Goal: Register for event/course

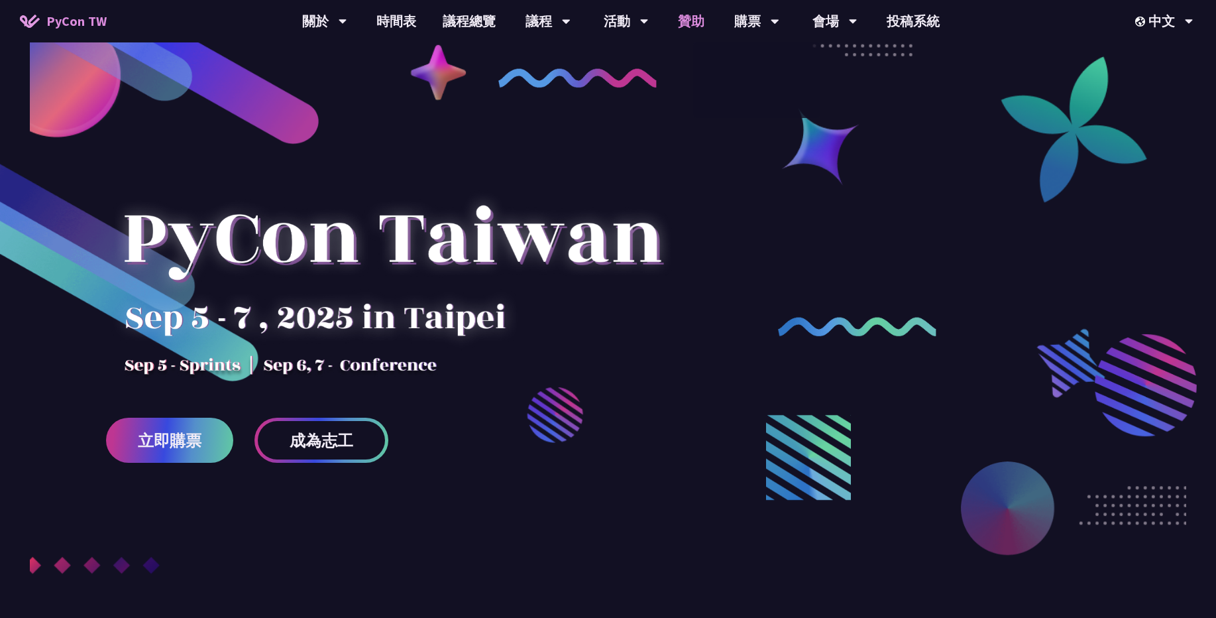
click at [700, 28] on link "贊助" at bounding box center [691, 21] width 53 height 42
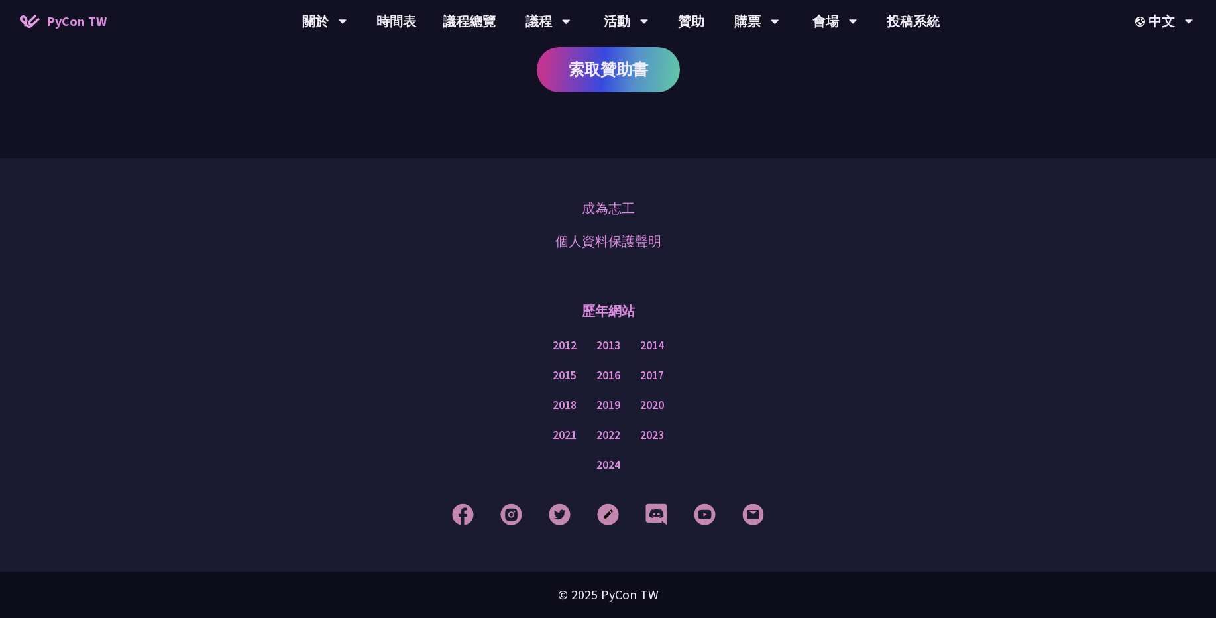
scroll to position [432, 0]
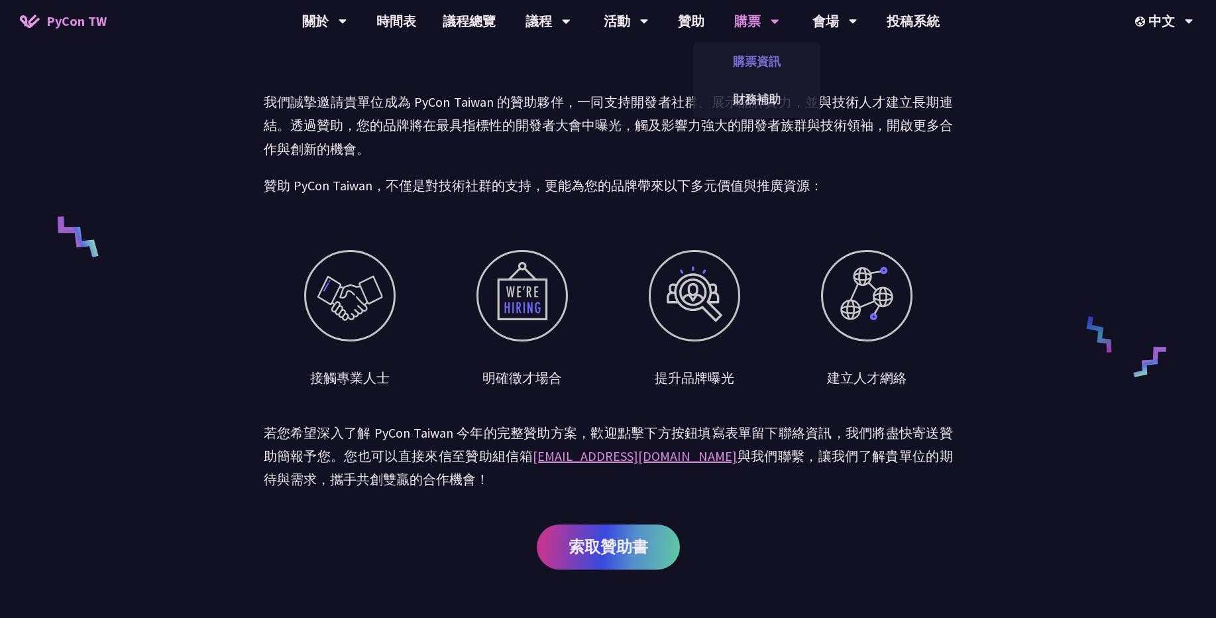
click at [742, 58] on link "購票資訊" at bounding box center [756, 61] width 127 height 31
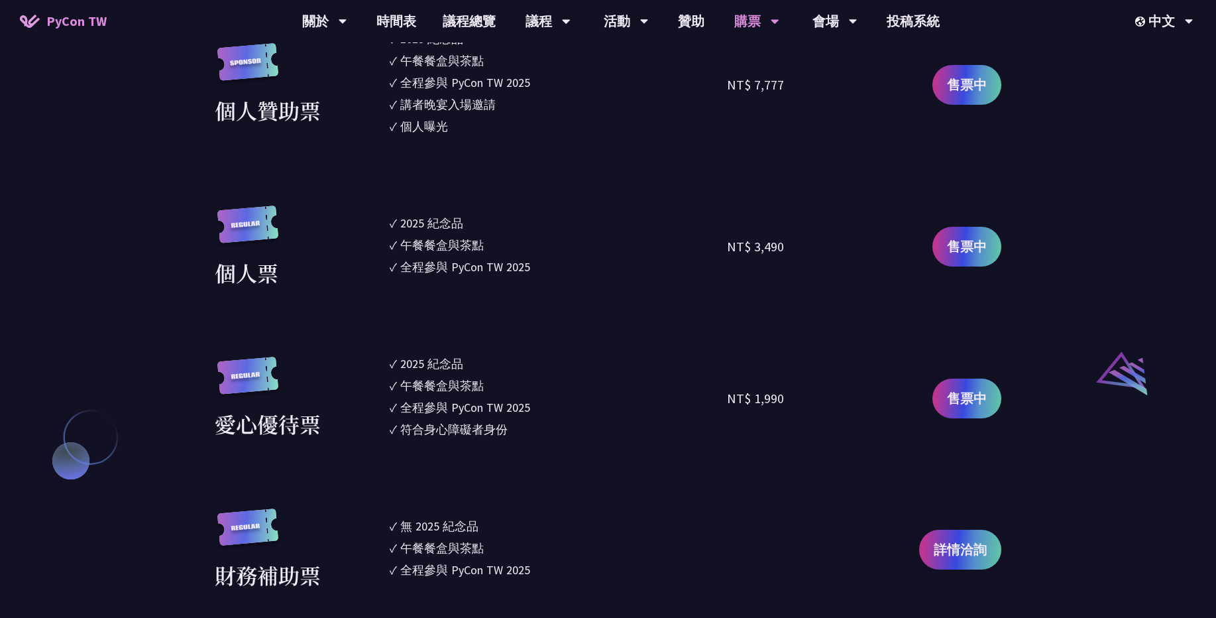
scroll to position [1193, 0]
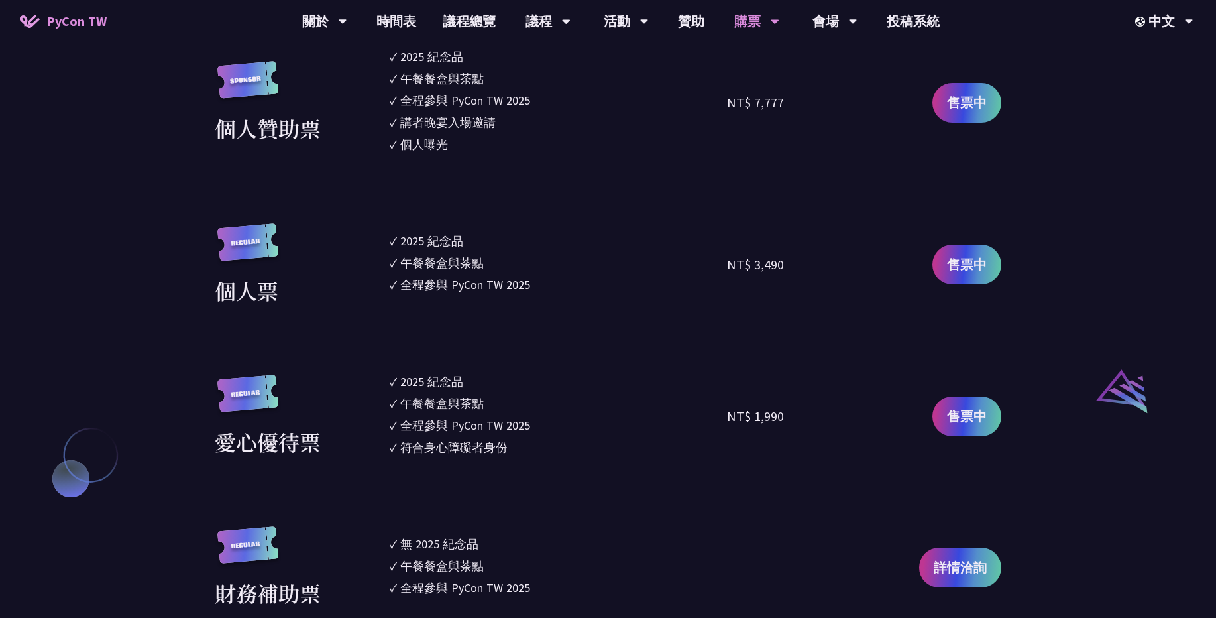
drag, startPoint x: 545, startPoint y: 286, endPoint x: 412, endPoint y: 240, distance: 140.8
click at [419, 242] on ul "✓ 2025 [PERSON_NAME]✓ 午餐餐盒與茶點 ✓ 全程參與 PyCon TW 2025" at bounding box center [558, 264] width 337 height 83
click at [398, 239] on li "✓ 2025 [PERSON_NAME]" at bounding box center [558, 241] width 337 height 18
drag, startPoint x: 392, startPoint y: 239, endPoint x: 518, endPoint y: 284, distance: 134.6
click at [518, 284] on ul "✓ 2025 [PERSON_NAME]✓ 午餐餐盒與茶點 ✓ 全程參與 PyCon TW 2025" at bounding box center [558, 264] width 337 height 83
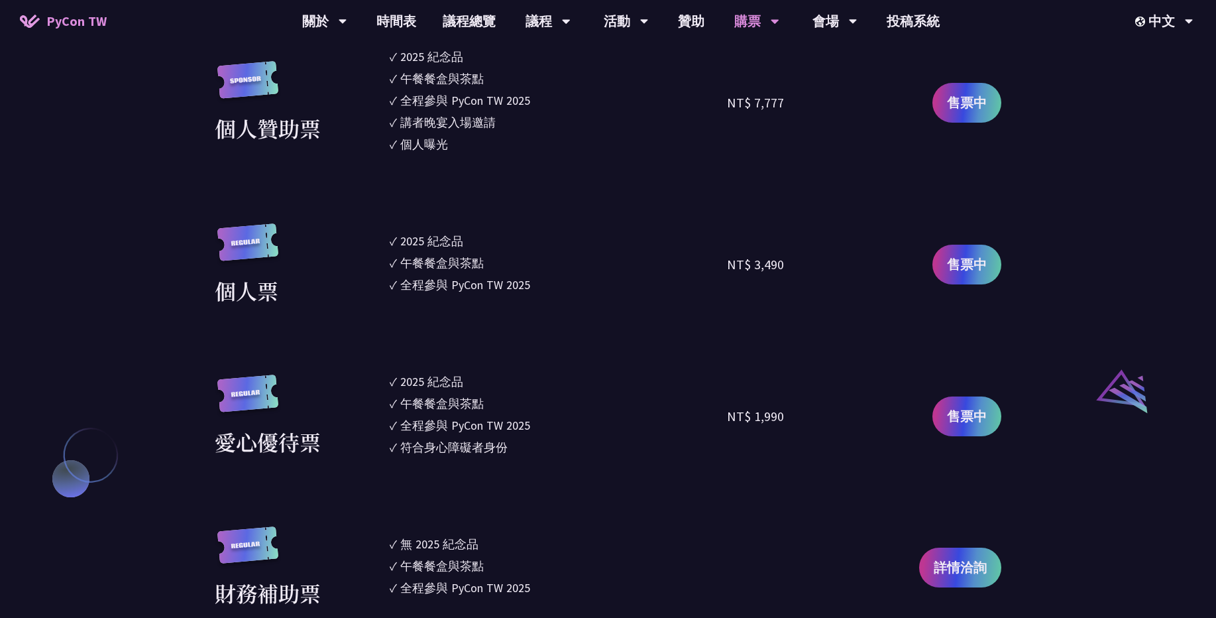
click at [473, 256] on div "午餐餐盒與茶點" at bounding box center [441, 263] width 83 height 18
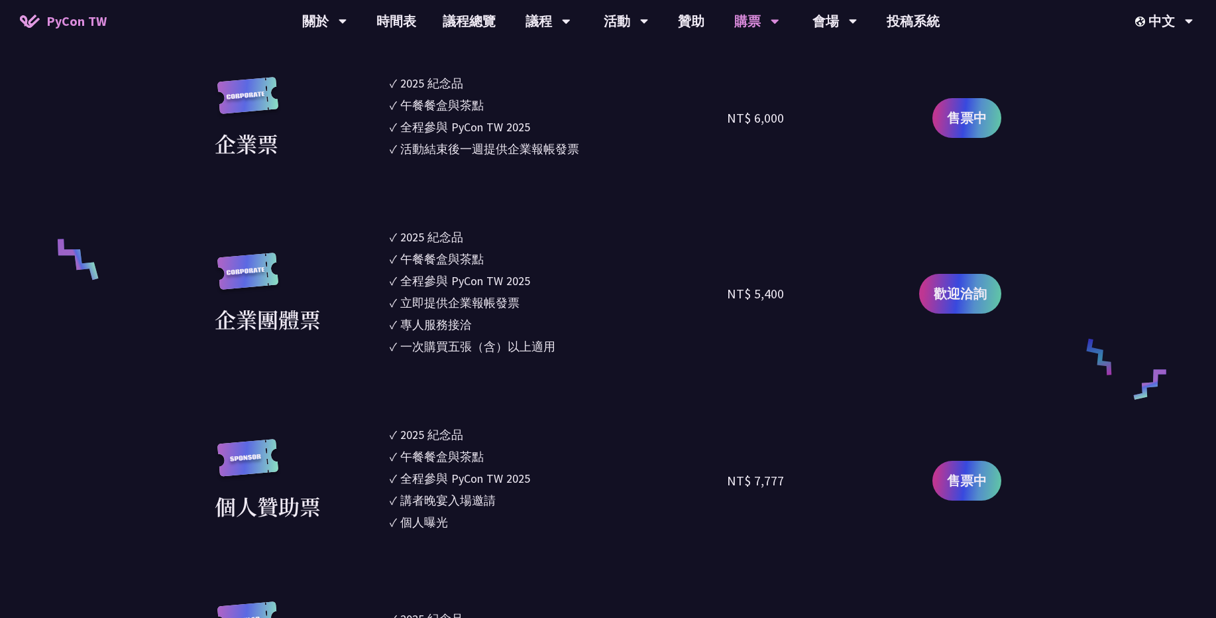
scroll to position [795, 0]
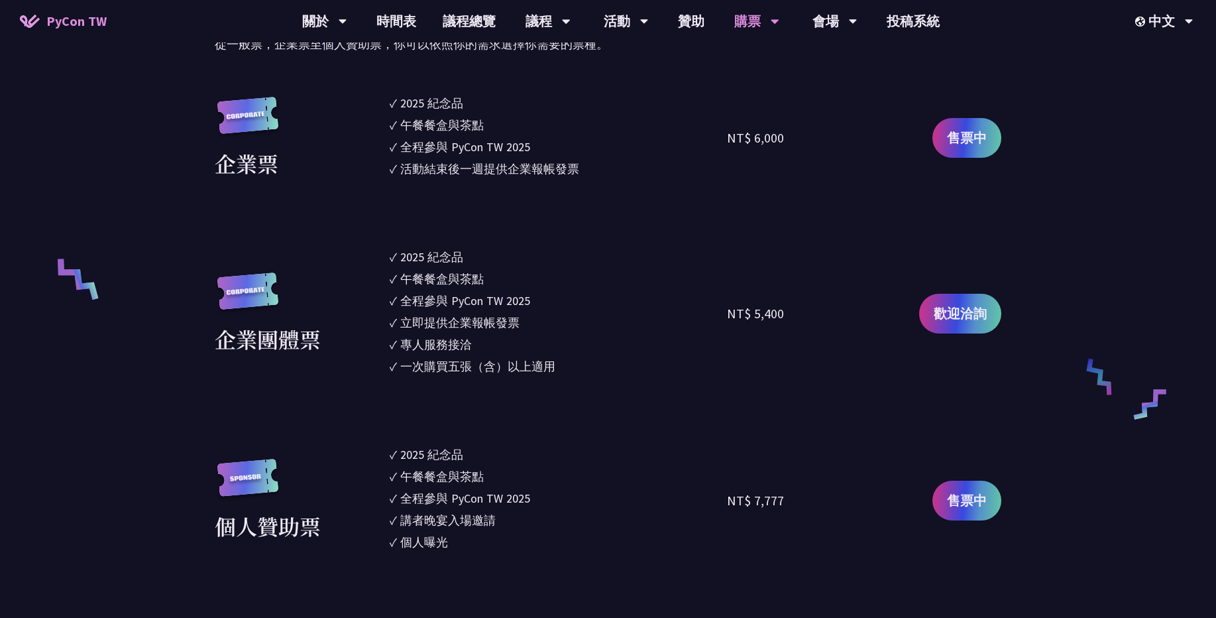
drag, startPoint x: 400, startPoint y: 164, endPoint x: 575, endPoint y: 166, distance: 175.0
click at [575, 166] on li "✓ 活動結束後一週提供企業報帳發票" at bounding box center [558, 169] width 337 height 18
click at [587, 168] on li "✓ 活動結束後一週提供企業報帳發票" at bounding box center [558, 169] width 337 height 18
drag, startPoint x: 587, startPoint y: 168, endPoint x: 527, endPoint y: 169, distance: 59.6
click at [504, 169] on li "✓ 活動結束後一週提供企業報帳發票" at bounding box center [558, 169] width 337 height 18
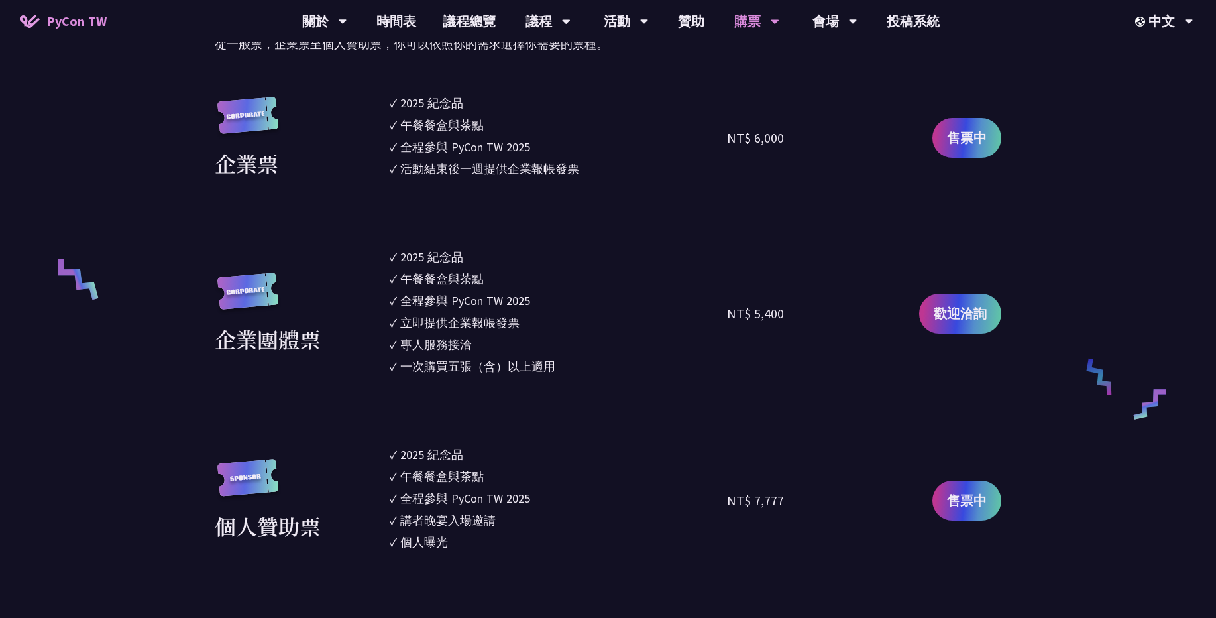
click at [561, 189] on section "企業票 ✓ 2025 [PERSON_NAME]✓ 午餐餐盒與茶點 ✓ 全程參與 PyCon TW 2025 ✓ 活動結束後一週提供企業報帳發票 NT$ 6,…" at bounding box center [608, 550] width 787 height 912
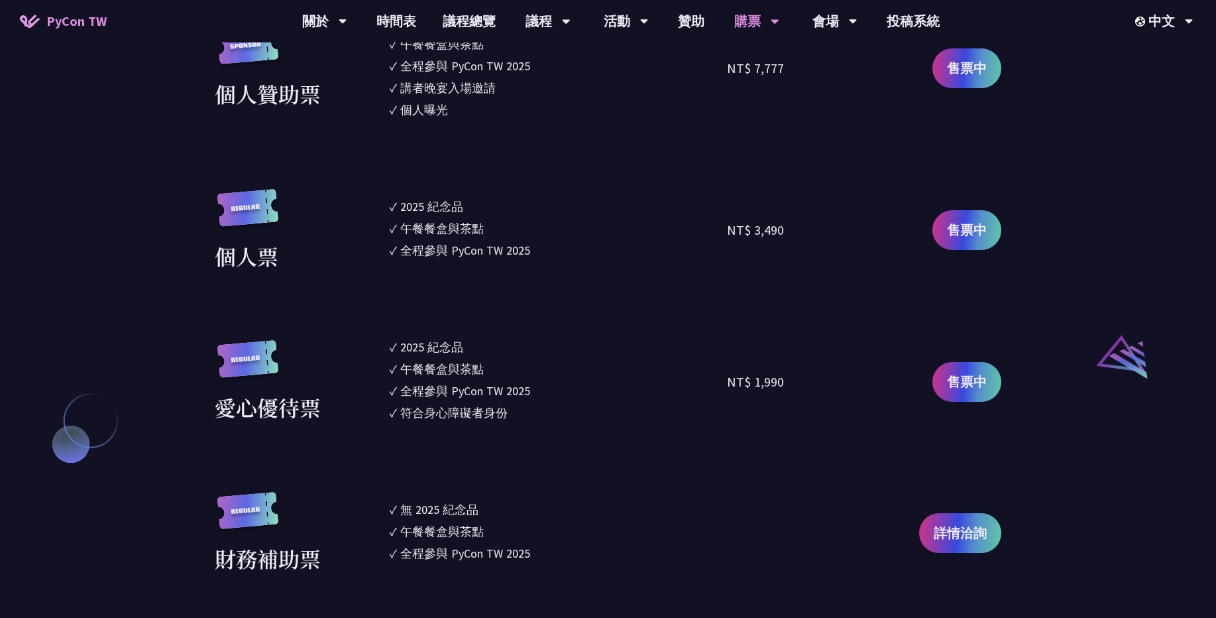
scroll to position [1193, 0]
